Goal: Information Seeking & Learning: Learn about a topic

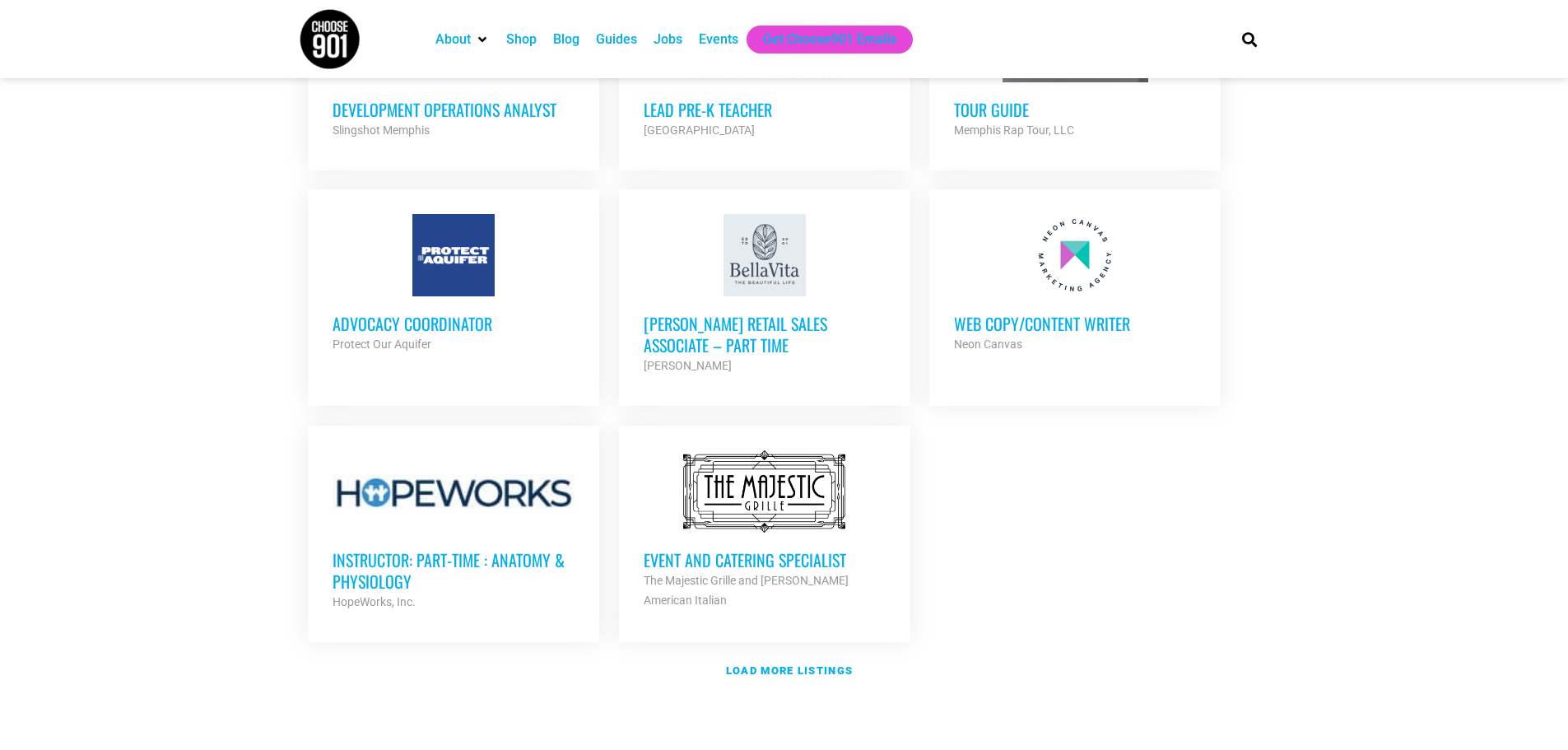
scroll to position [1811, 0]
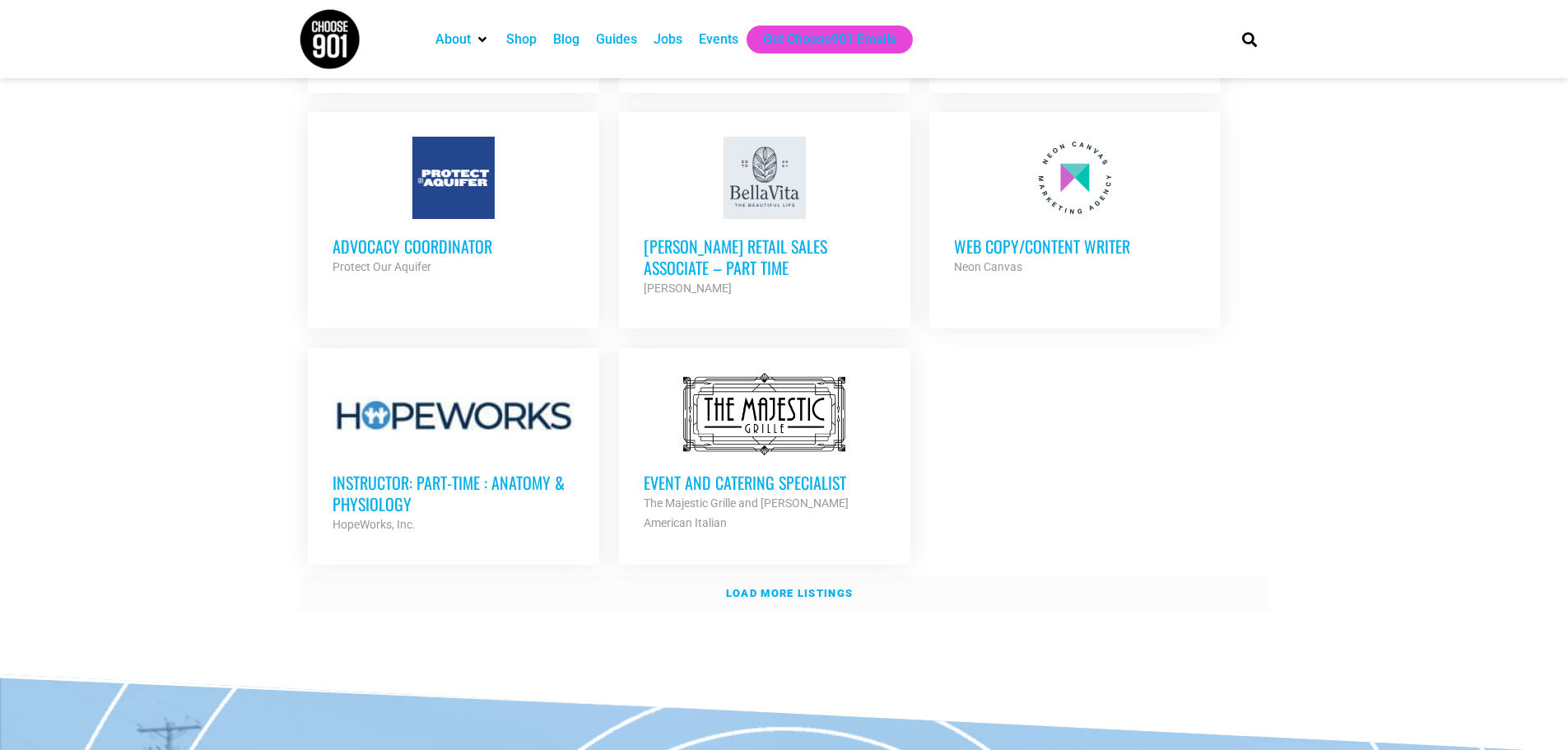
click at [756, 587] on strong "Load more listings" at bounding box center [789, 593] width 127 height 13
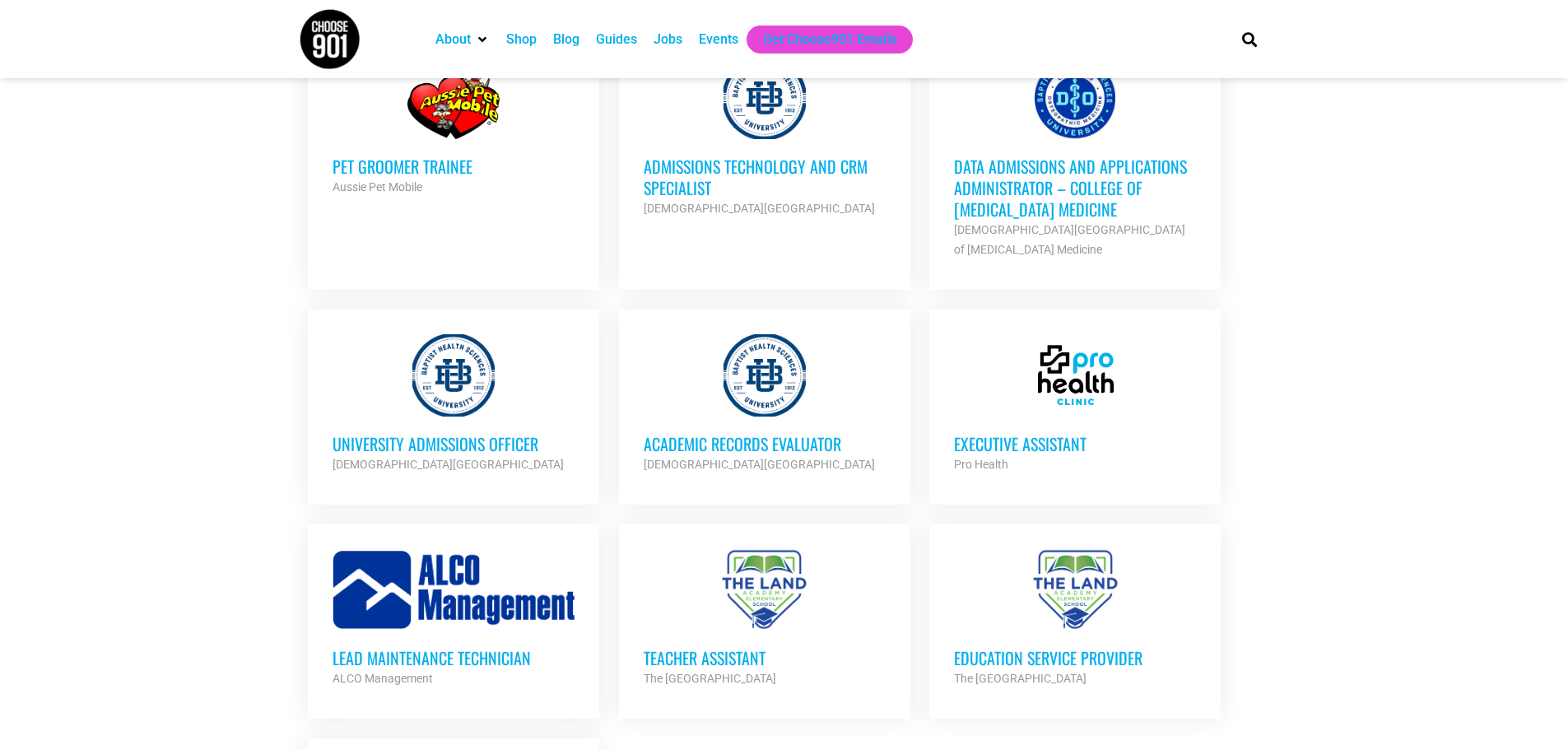
scroll to position [3046, 0]
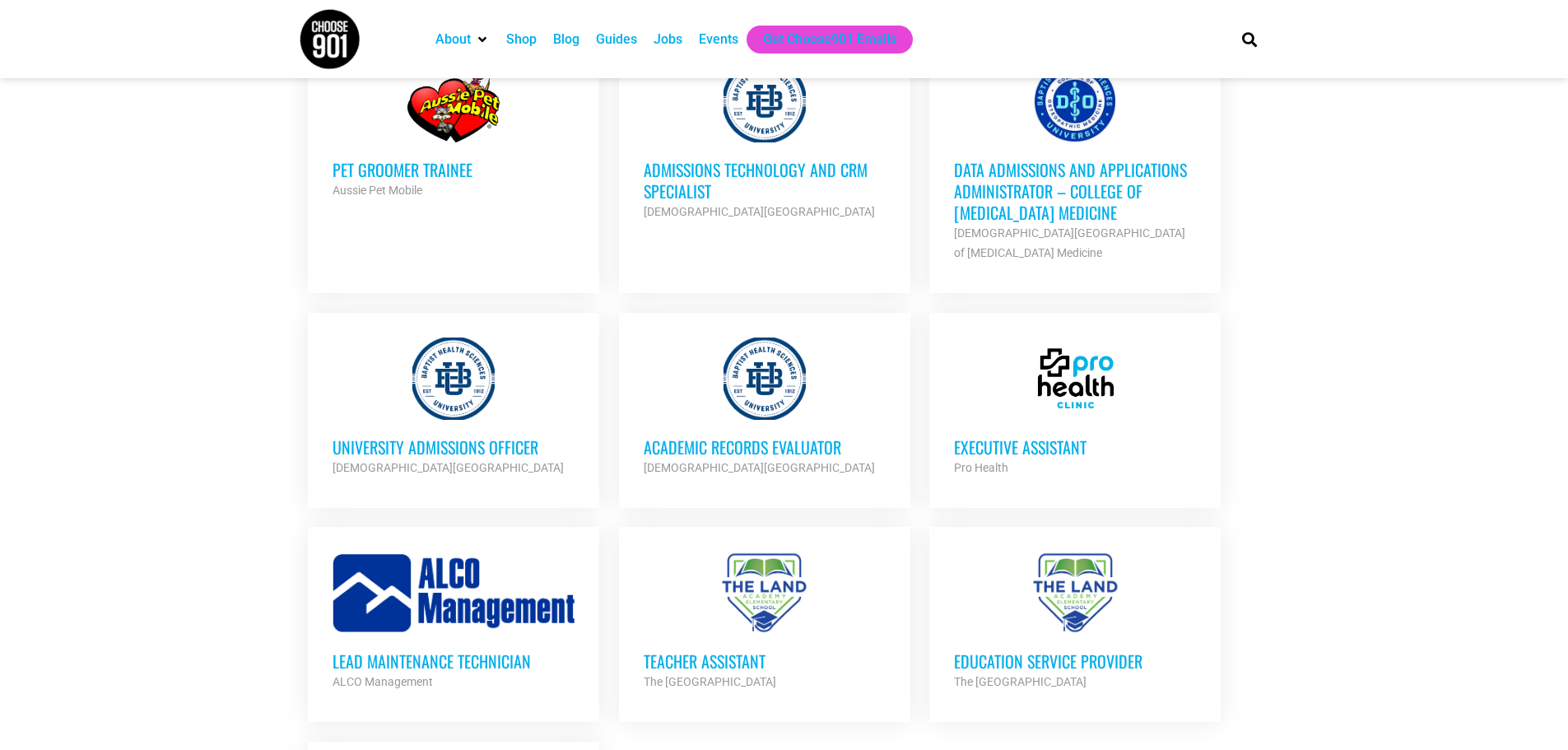
click at [1047, 436] on h3 "Executive Assistant" at bounding box center [1074, 447] width 242 height 22
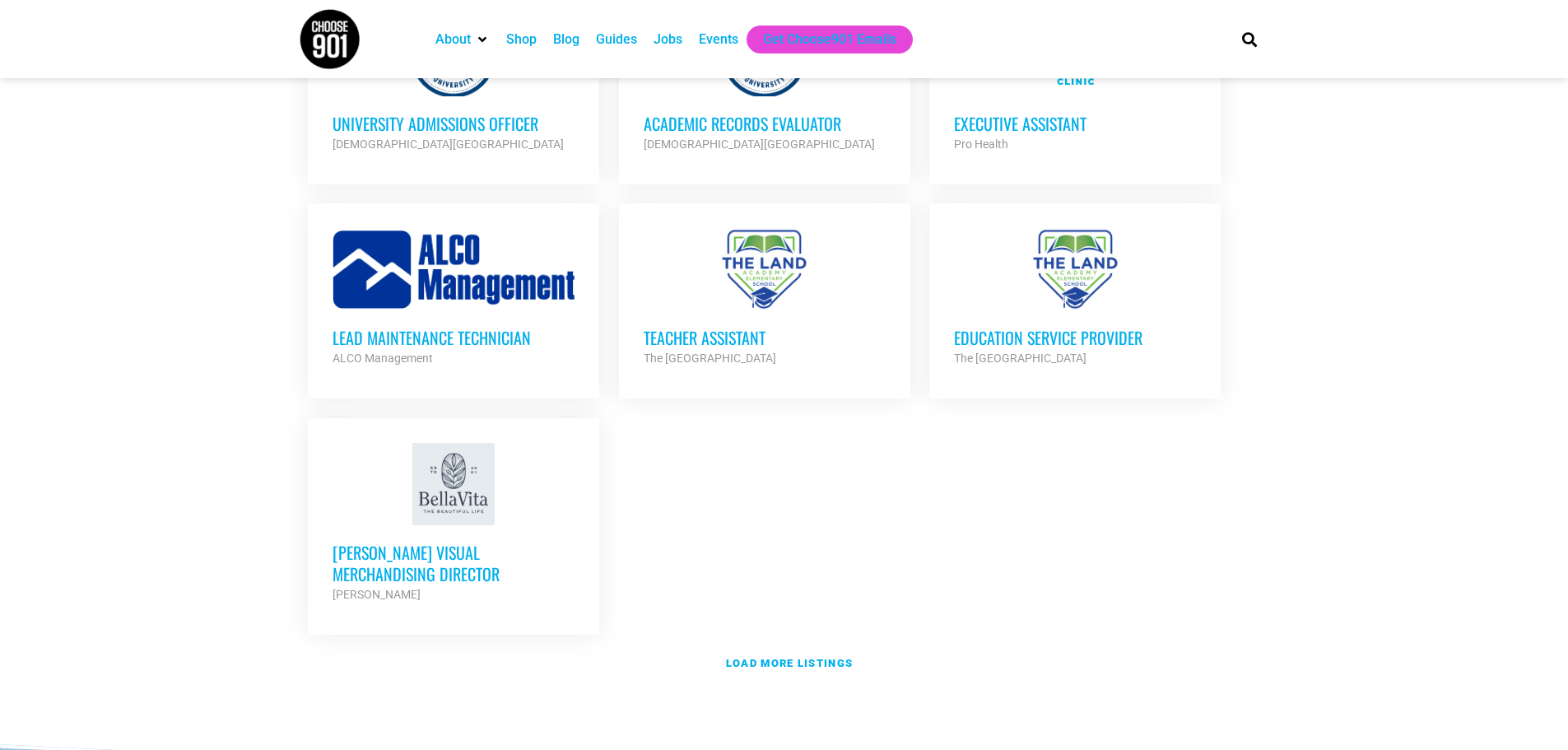
scroll to position [3375, 0]
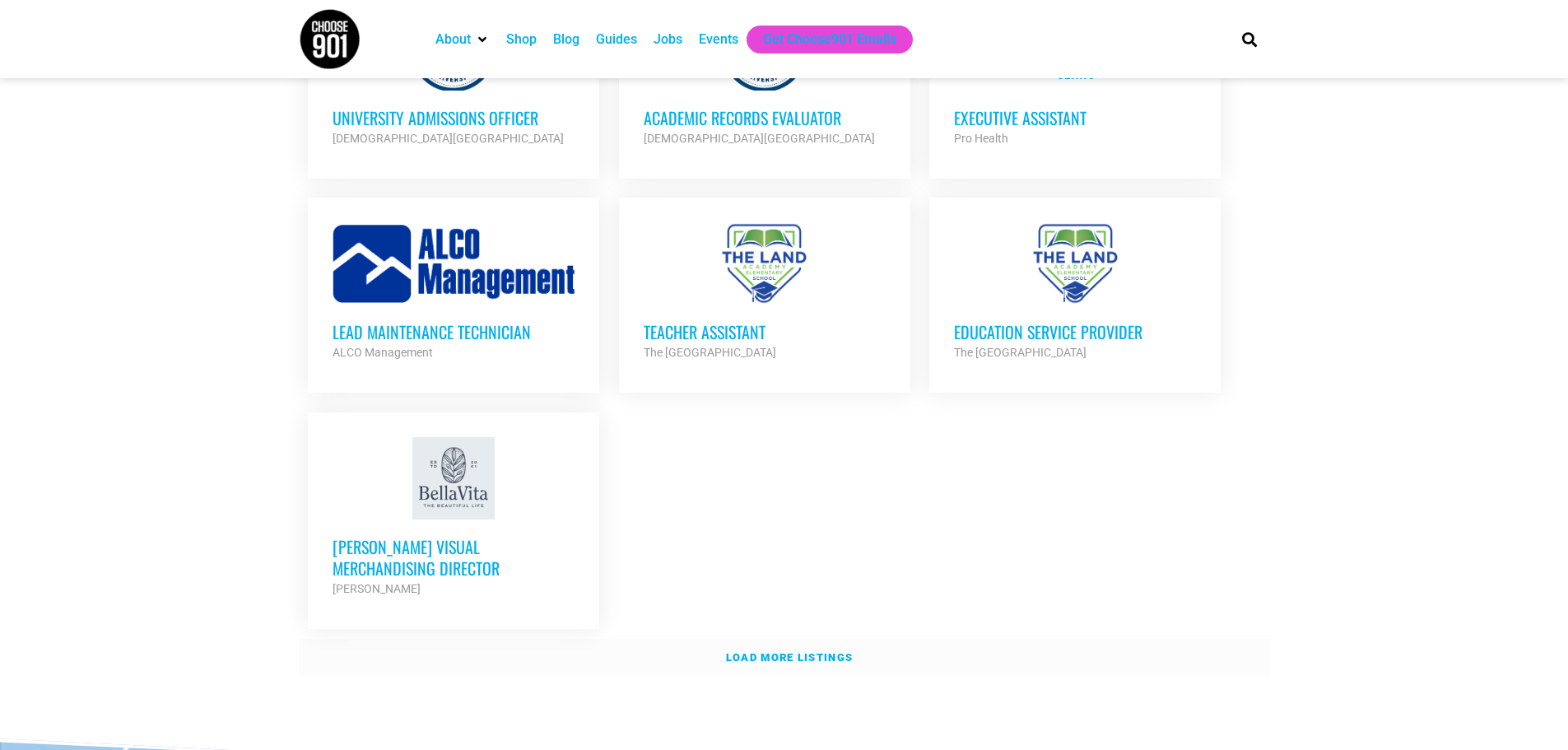
click at [830, 651] on strong "Load more listings" at bounding box center [789, 657] width 127 height 13
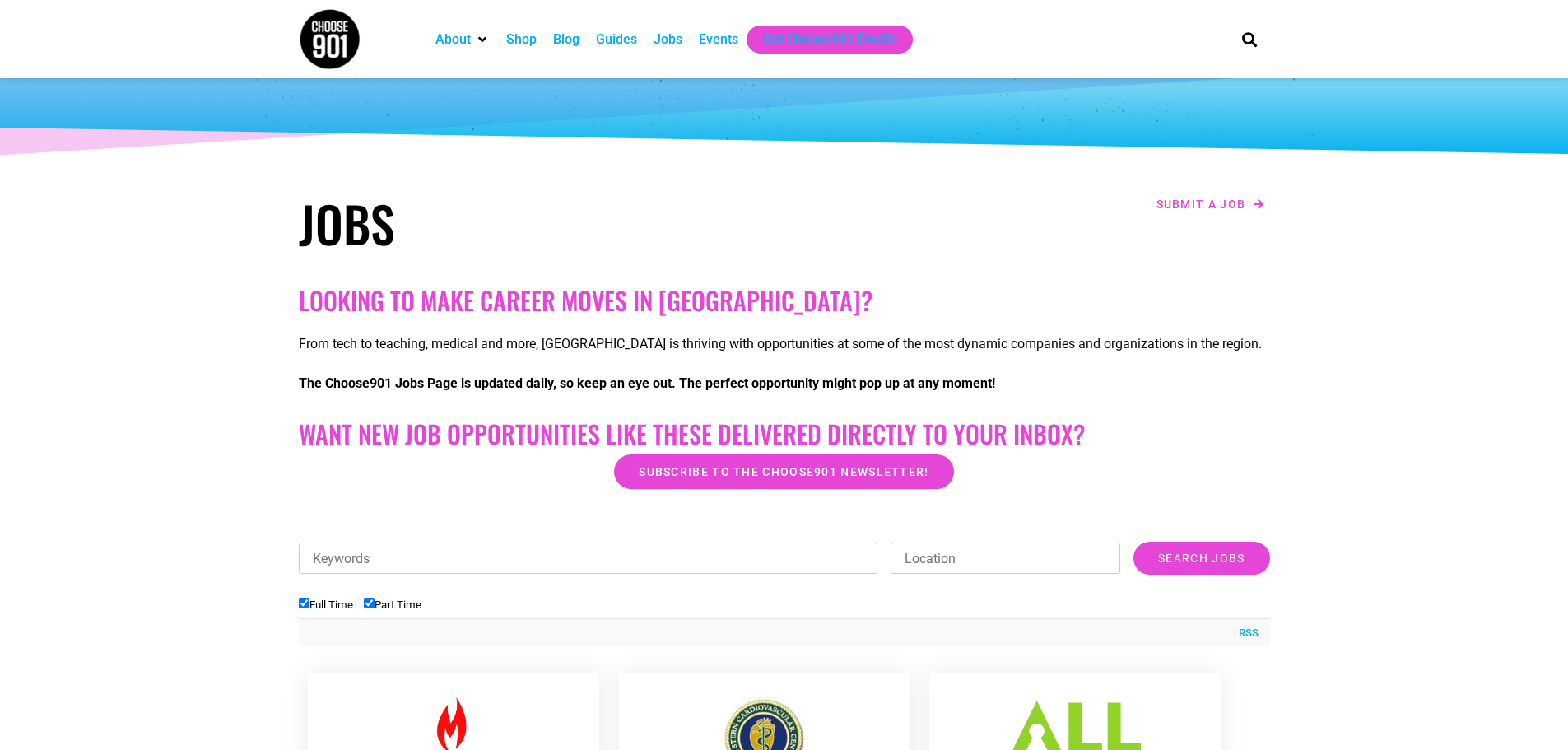
scroll to position [0, 0]
